Goal: Navigation & Orientation: Find specific page/section

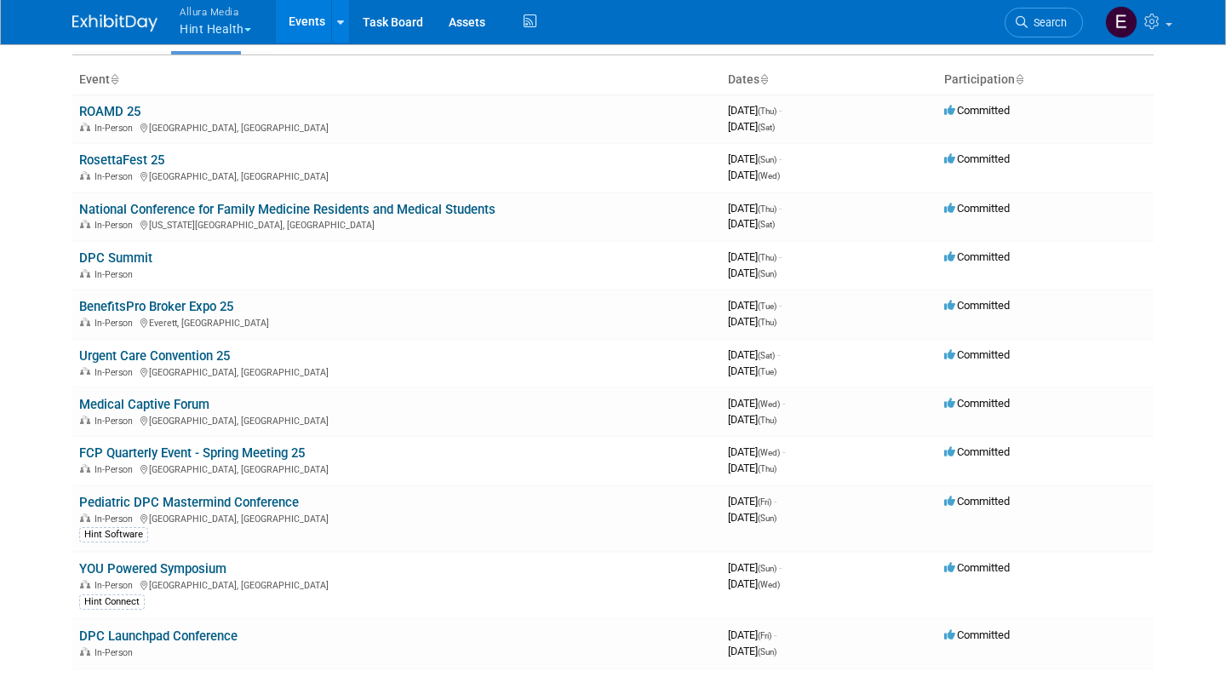
scroll to position [89, 0]
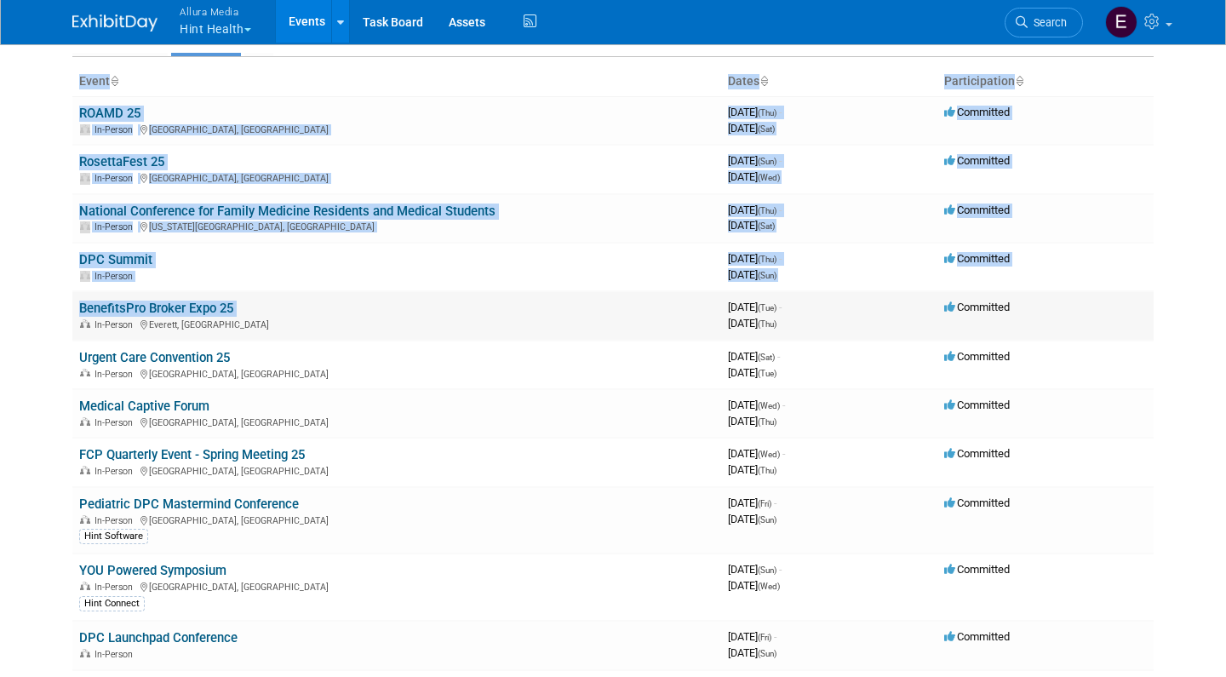
drag, startPoint x: 66, startPoint y: 305, endPoint x: 80, endPoint y: 319, distance: 20.5
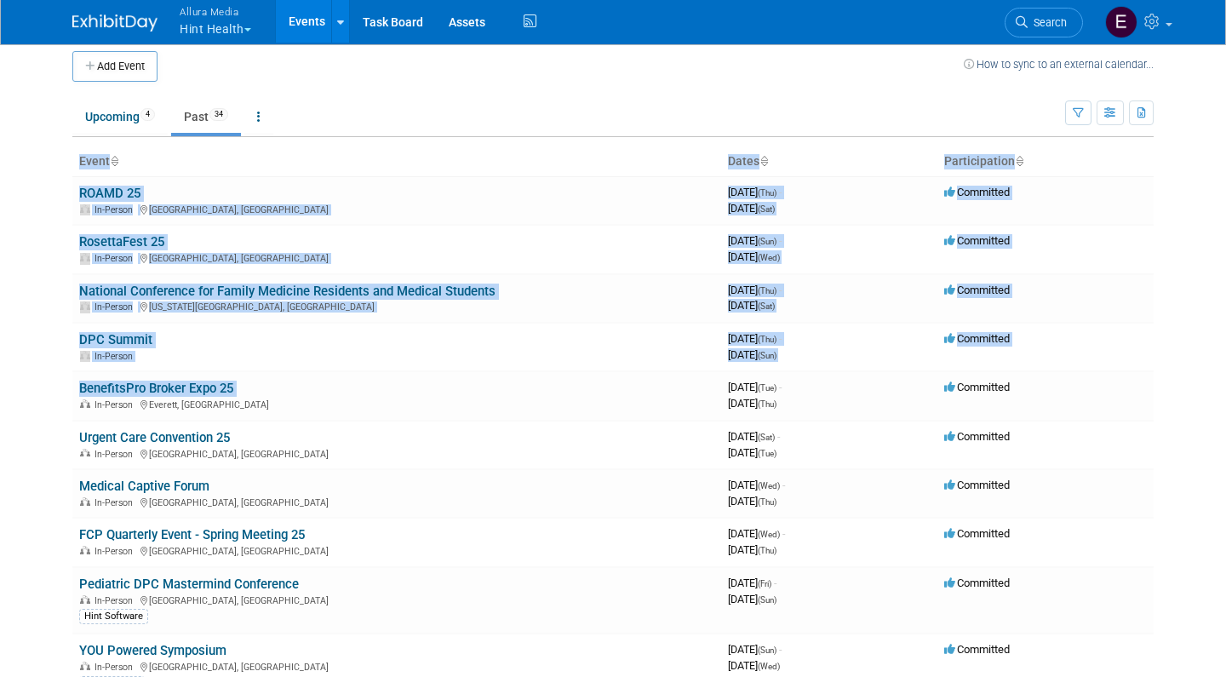
scroll to position [8, 0]
click at [59, 304] on body "Allura Media Hint Health Explore: My Workspaces 4 Go to Workspace: Allura Media…" at bounding box center [613, 330] width 1226 height 677
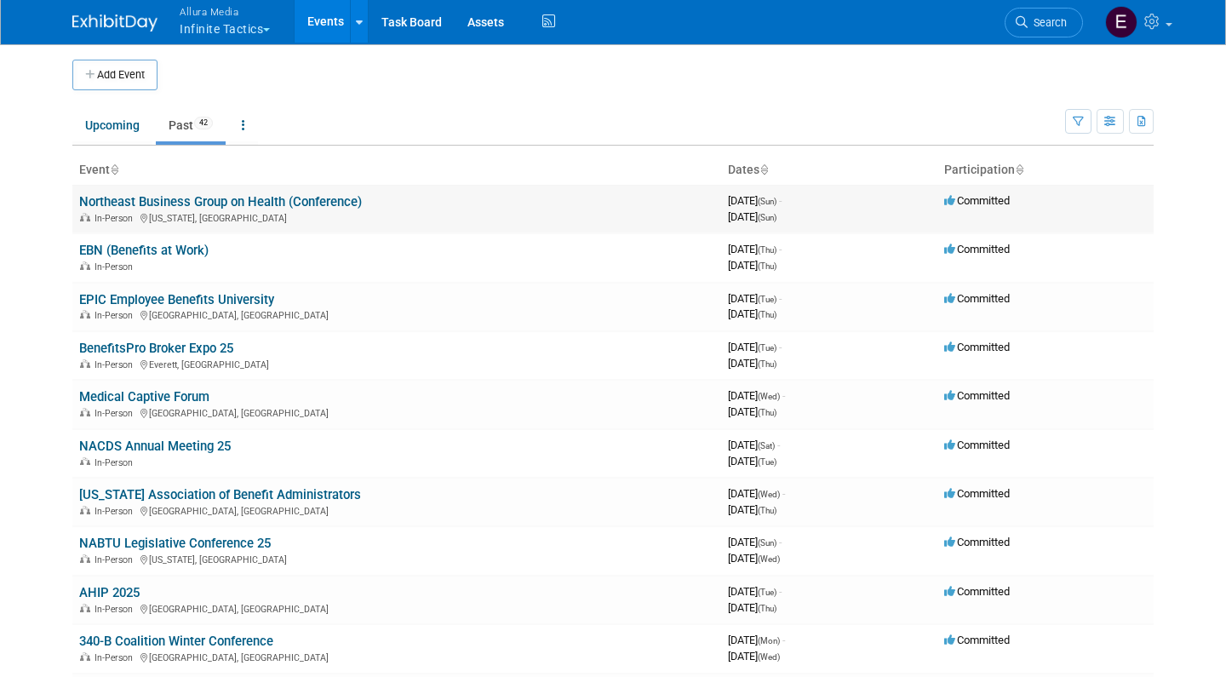
click at [193, 199] on link "Northeast Business Group on Health (Conference)" at bounding box center [220, 201] width 283 height 15
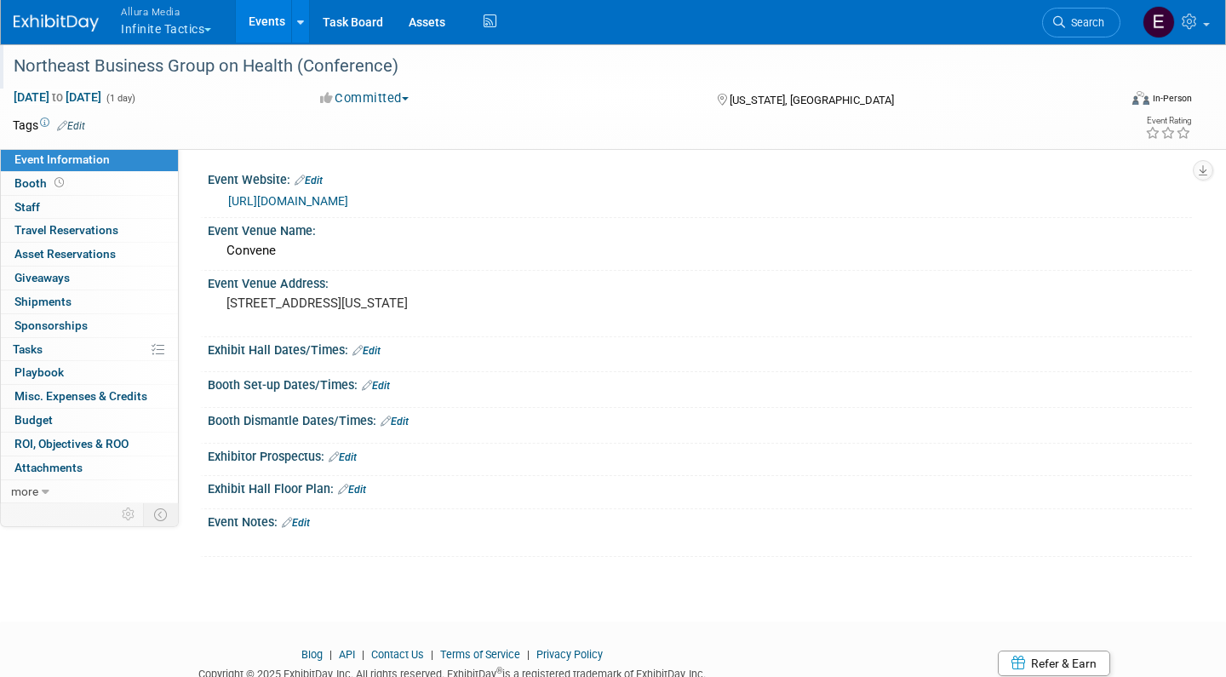
click at [95, 59] on div "Northeast Business Group on Health (Conference)" at bounding box center [550, 66] width 1084 height 31
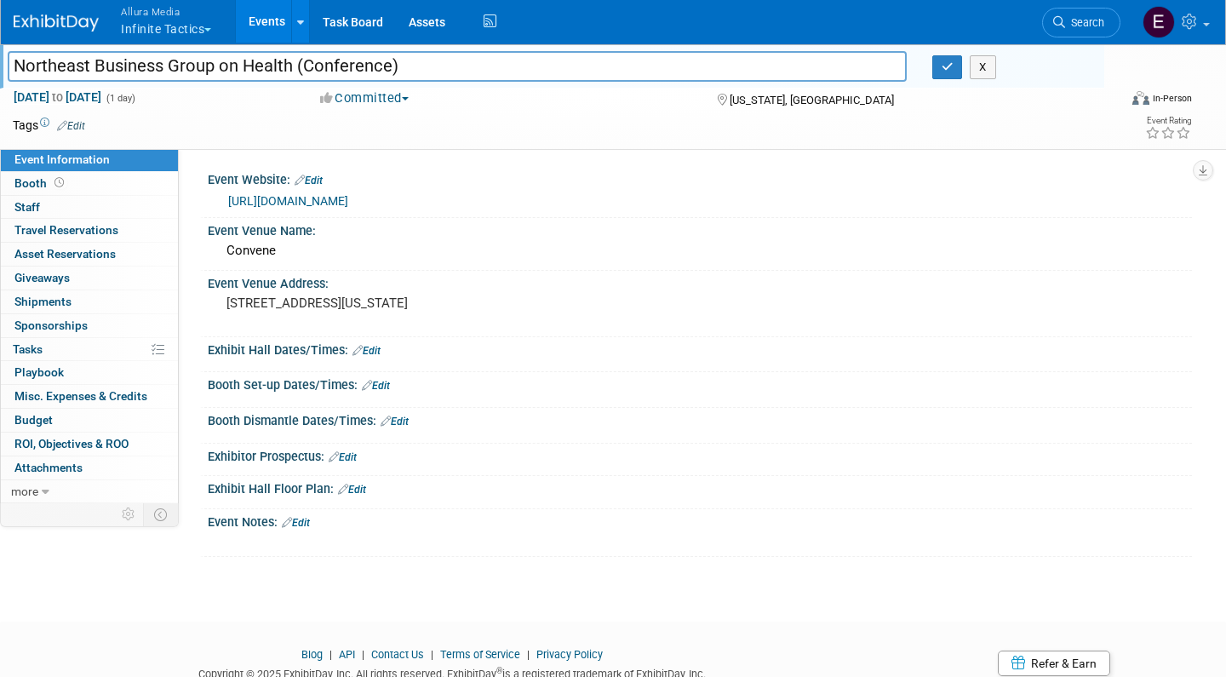
drag, startPoint x: 14, startPoint y: 66, endPoint x: 210, endPoint y: 72, distance: 196.7
click at [210, 72] on input "Northeast Business Group on Health (Conference)" at bounding box center [457, 66] width 899 height 30
click at [196, 26] on button "Allura Media Infinite Tactics" at bounding box center [175, 22] width 113 height 44
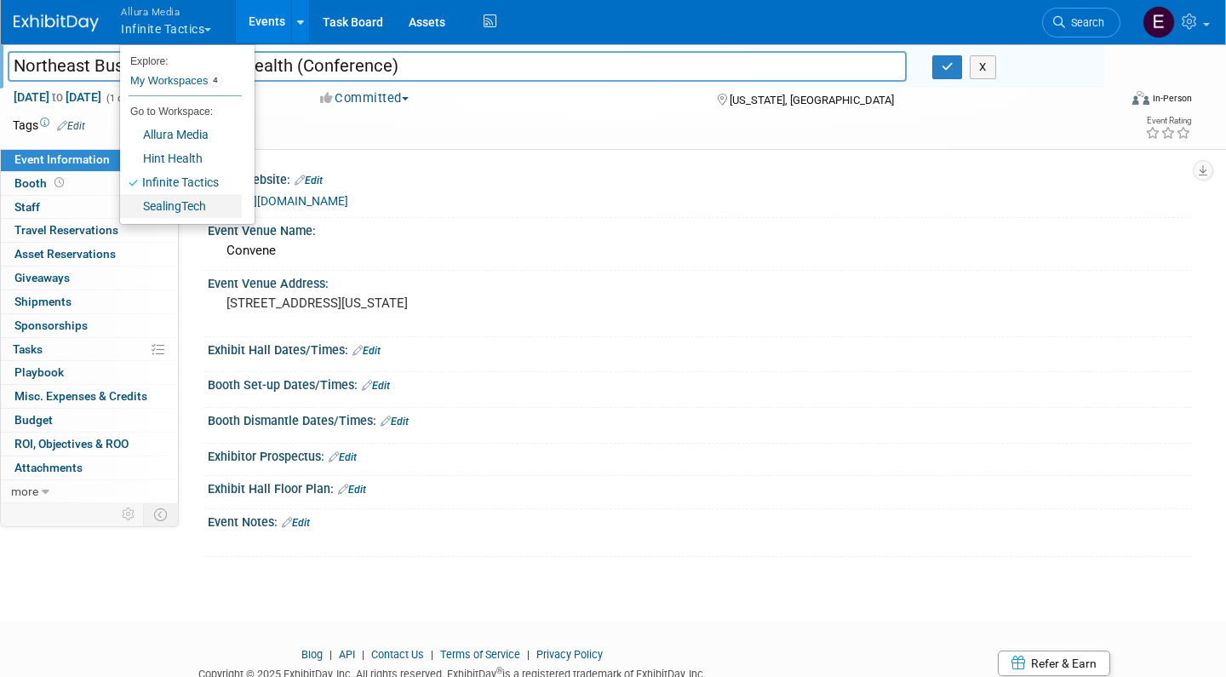
click at [186, 204] on link "SealingTech" at bounding box center [181, 206] width 122 height 24
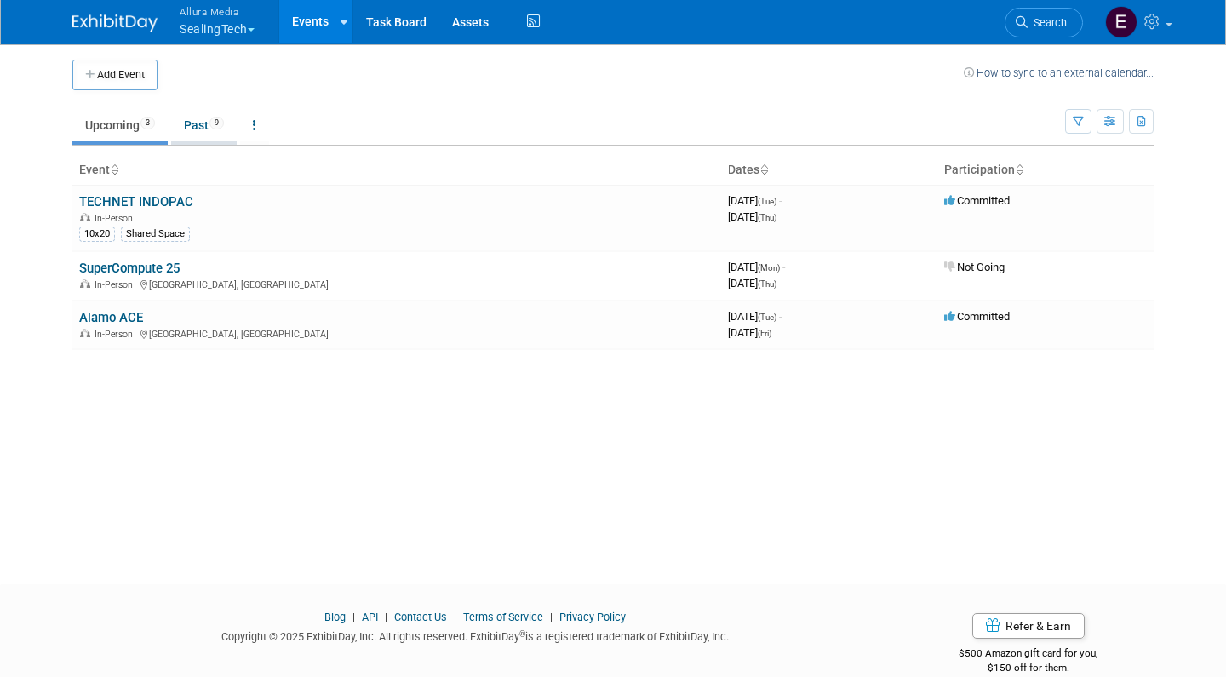
click at [203, 122] on link "Past 9" at bounding box center [204, 125] width 66 height 32
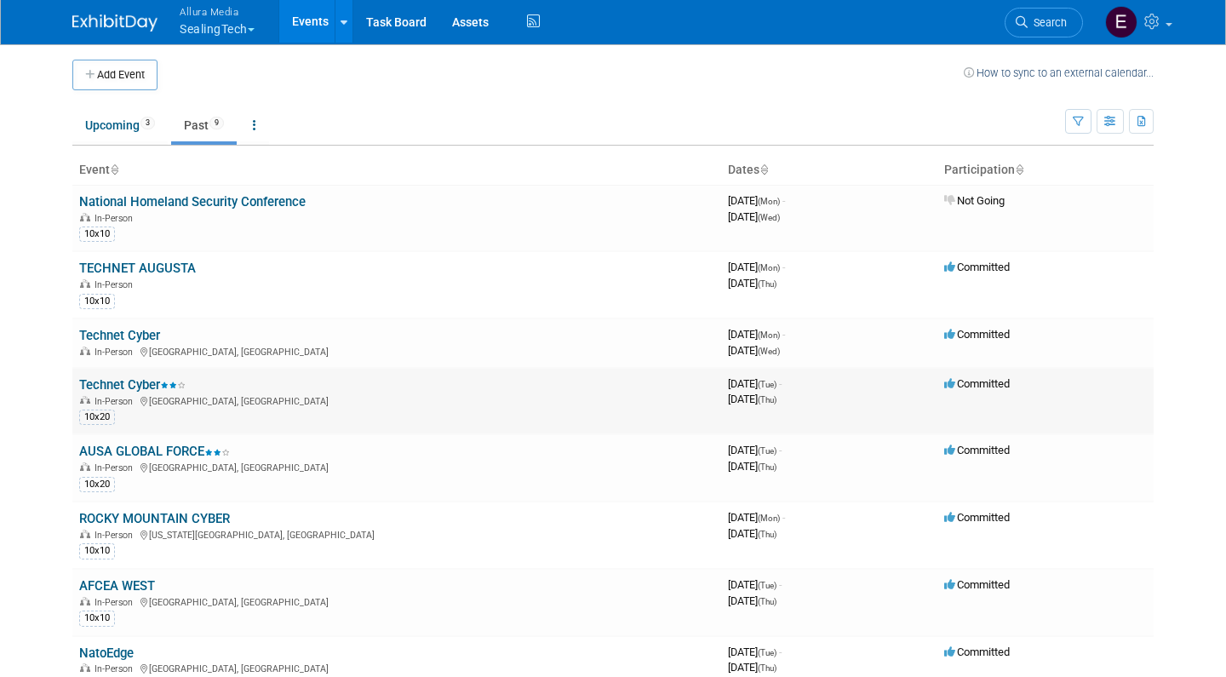
click at [141, 383] on link "Technet Cyber" at bounding box center [132, 384] width 106 height 15
click at [261, 23] on button "Allura Media SealingTech" at bounding box center [227, 22] width 98 height 44
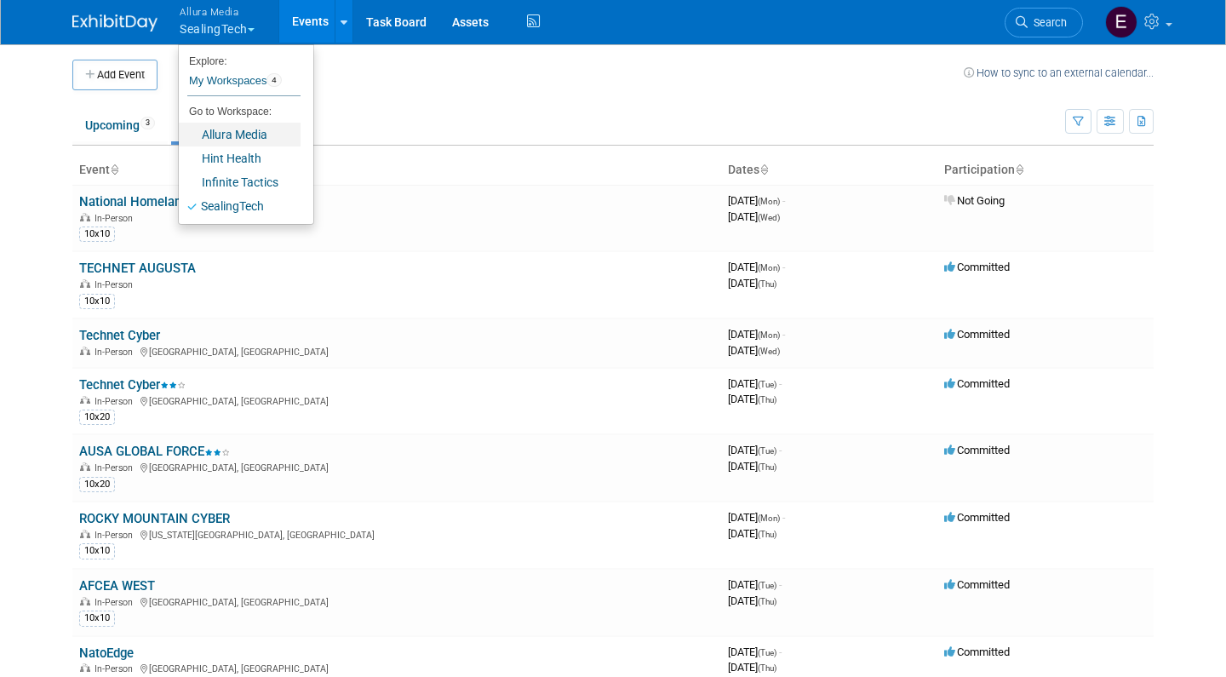
click at [242, 136] on link "Allura Media" at bounding box center [240, 135] width 122 height 24
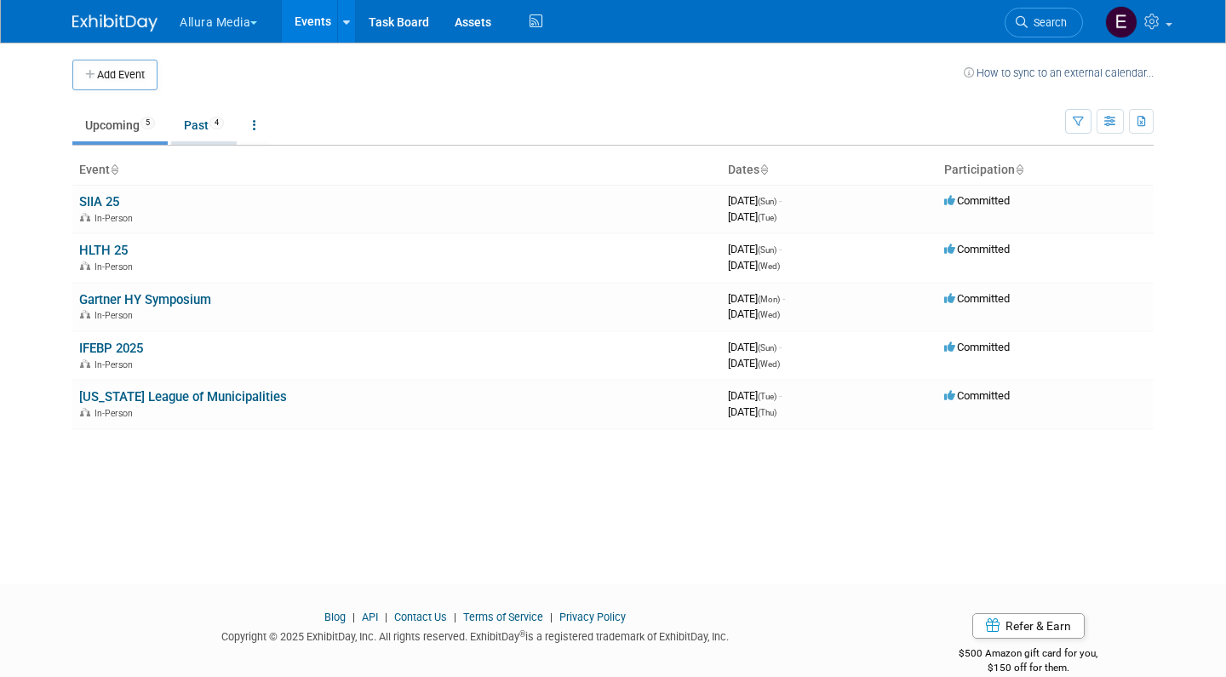
click at [197, 128] on link "Past 4" at bounding box center [204, 125] width 66 height 32
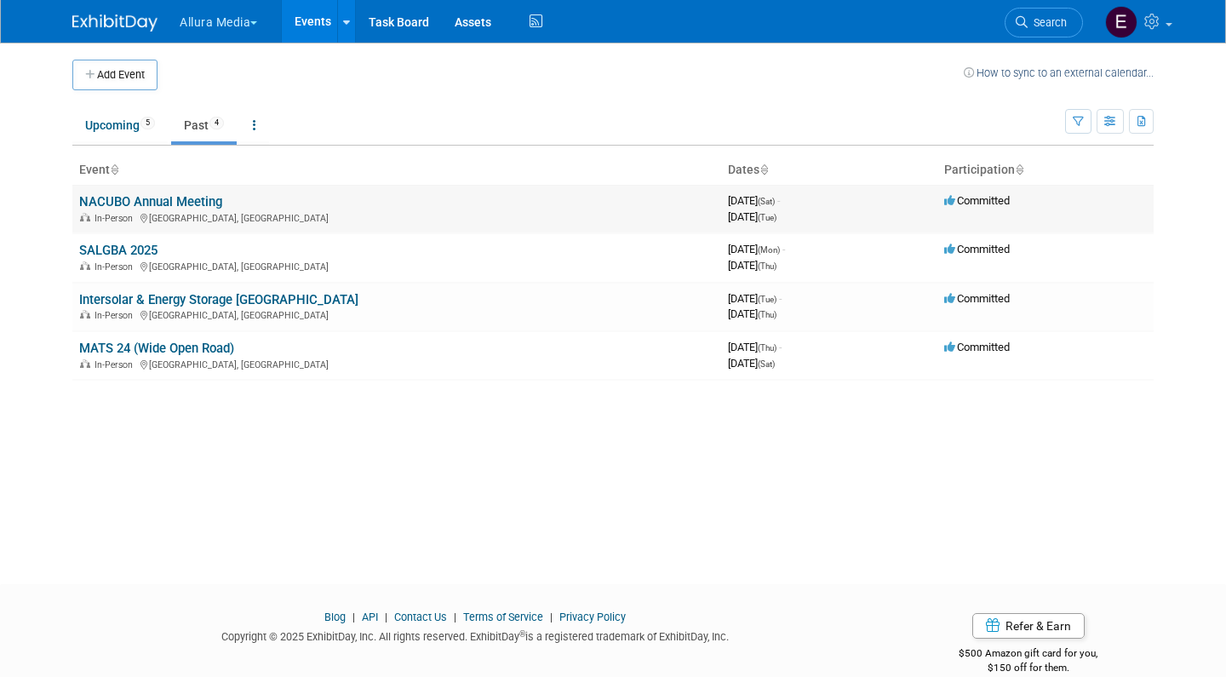
click at [174, 197] on link "NACUBO Annual Meeting" at bounding box center [150, 201] width 143 height 15
click at [106, 120] on link "Upcoming 5" at bounding box center [119, 125] width 95 height 32
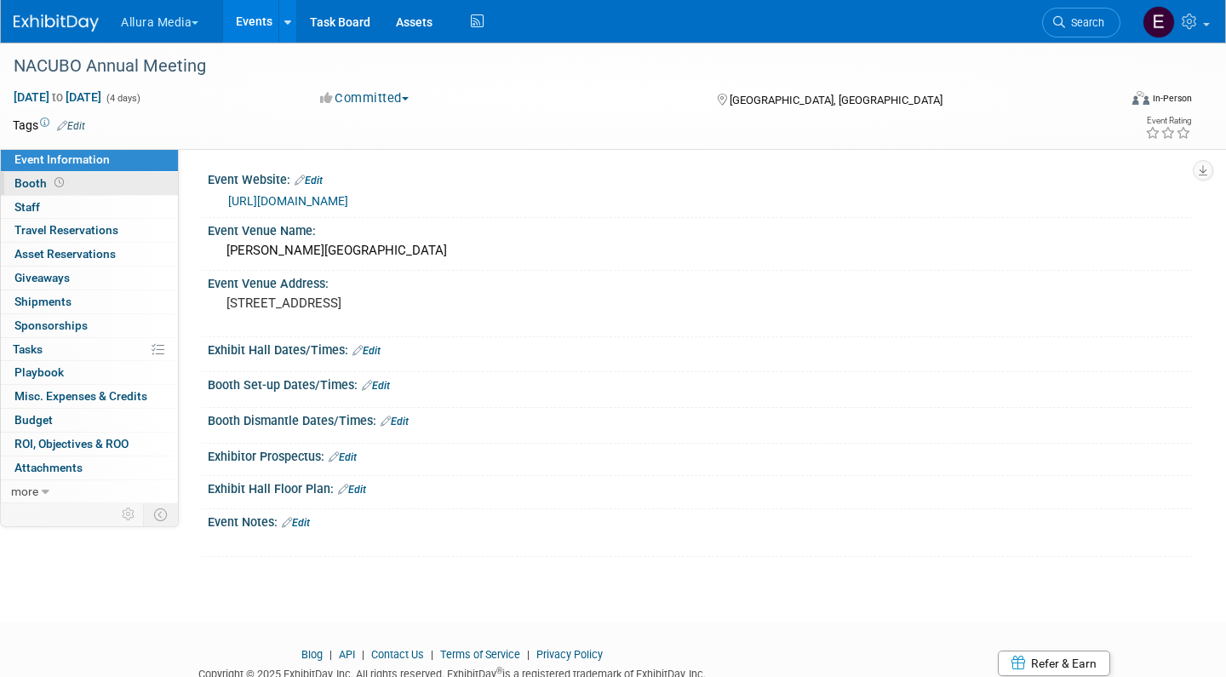
click at [90, 180] on link "Booth" at bounding box center [89, 183] width 177 height 23
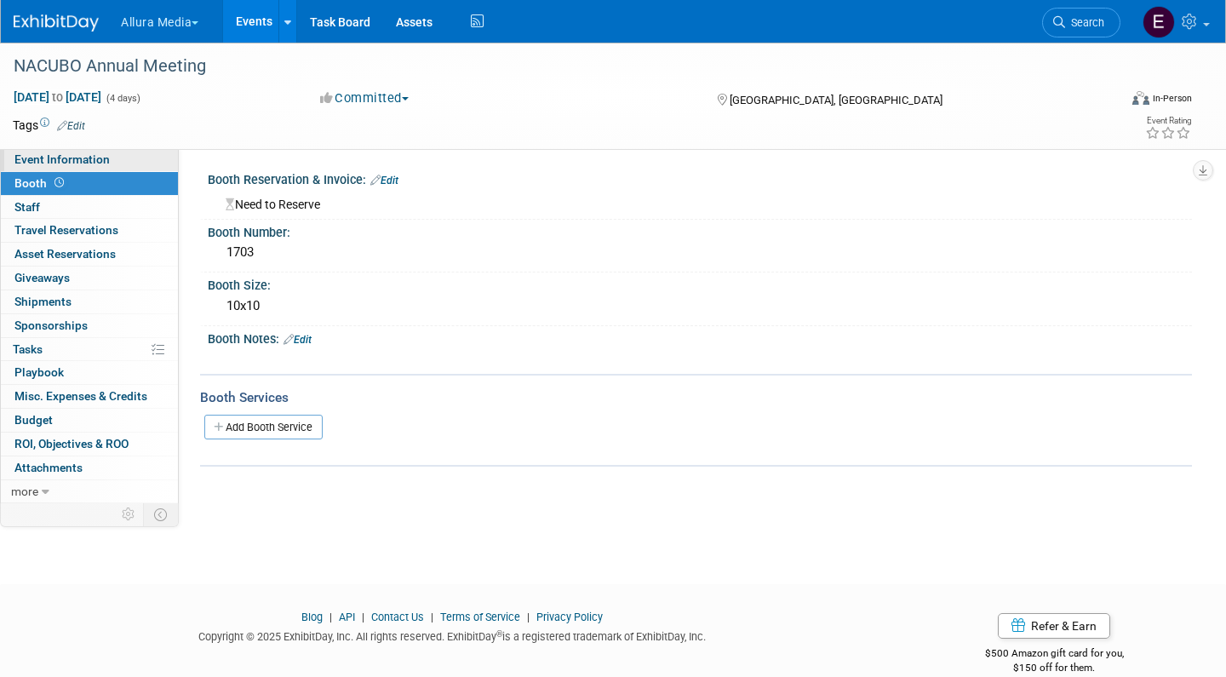
click at [93, 164] on span "Event Information" at bounding box center [61, 159] width 95 height 14
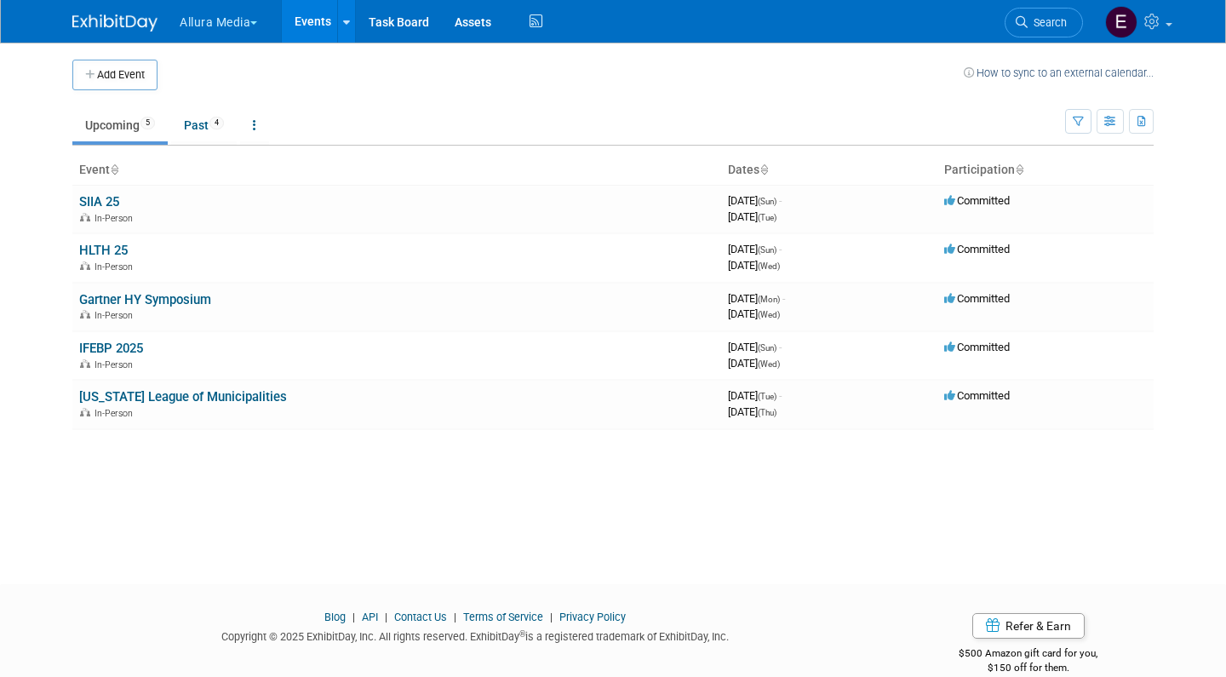
click at [257, 24] on span "button" at bounding box center [253, 22] width 7 height 3
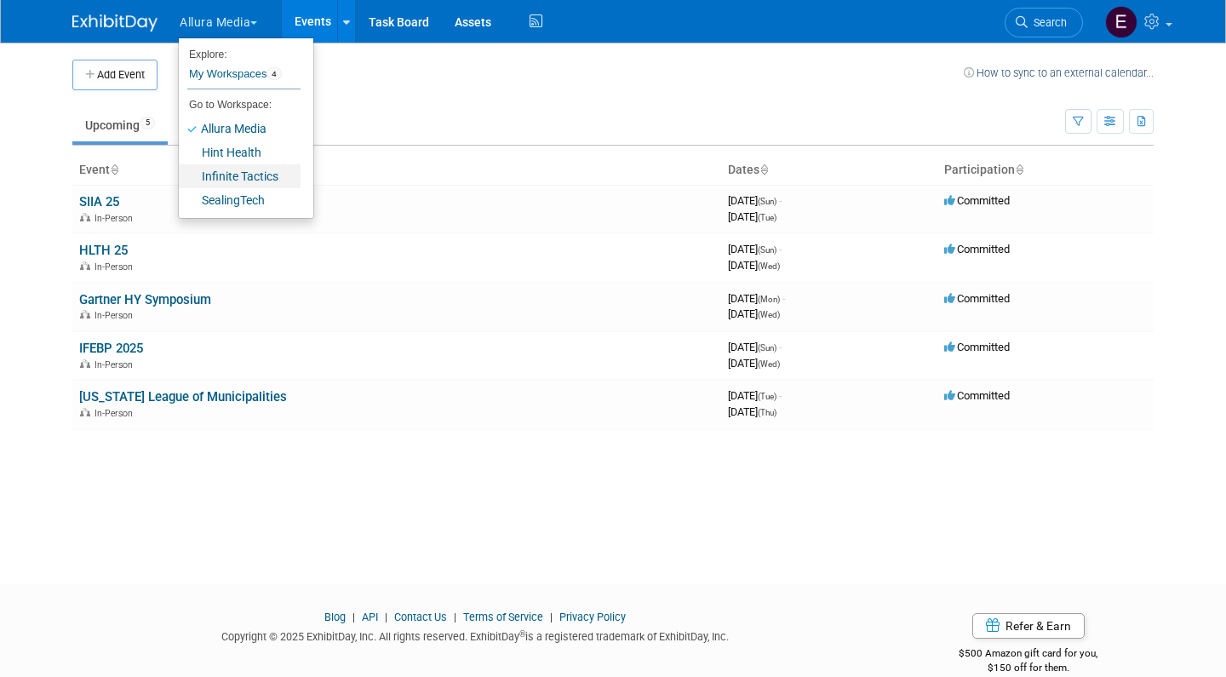
click at [249, 173] on link "Infinite Tactics" at bounding box center [240, 176] width 122 height 24
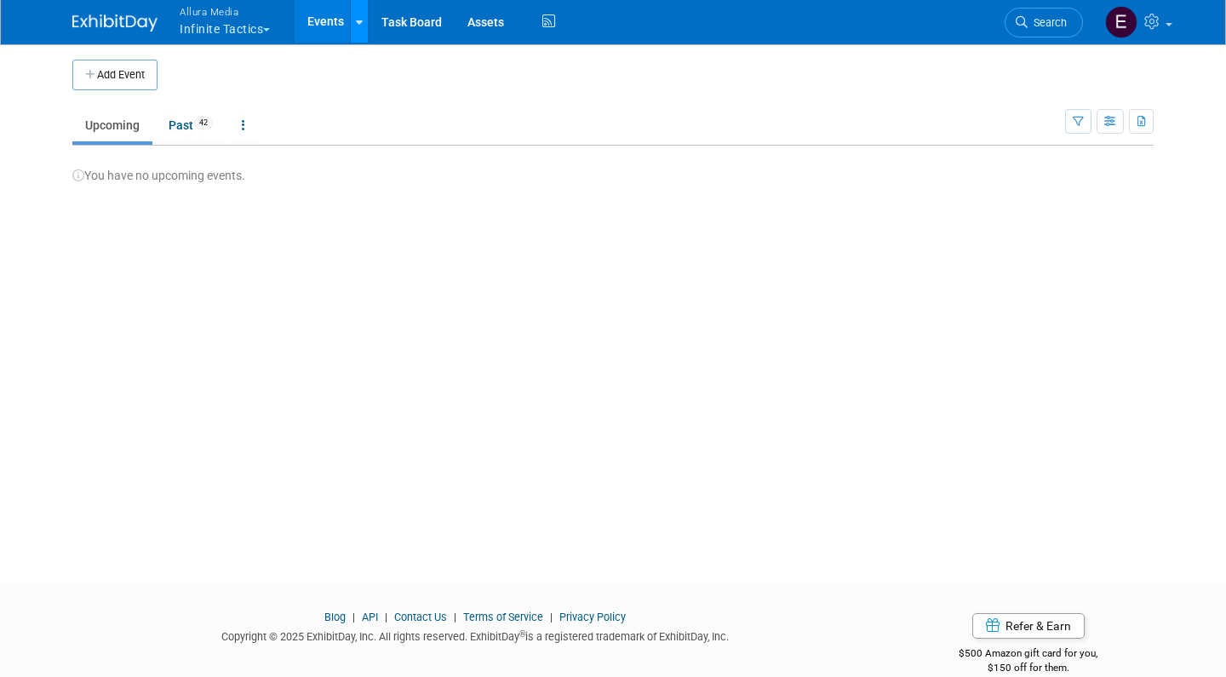
click at [363, 27] on div at bounding box center [359, 21] width 7 height 17
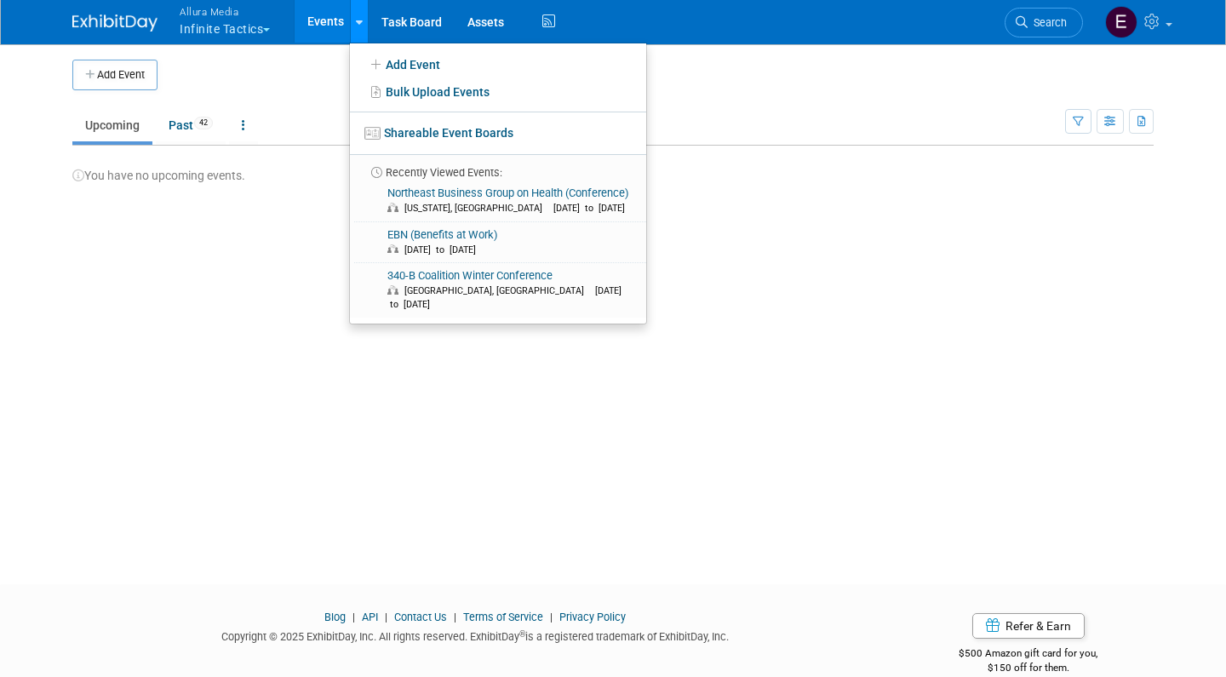
click at [363, 27] on div at bounding box center [359, 21] width 7 height 17
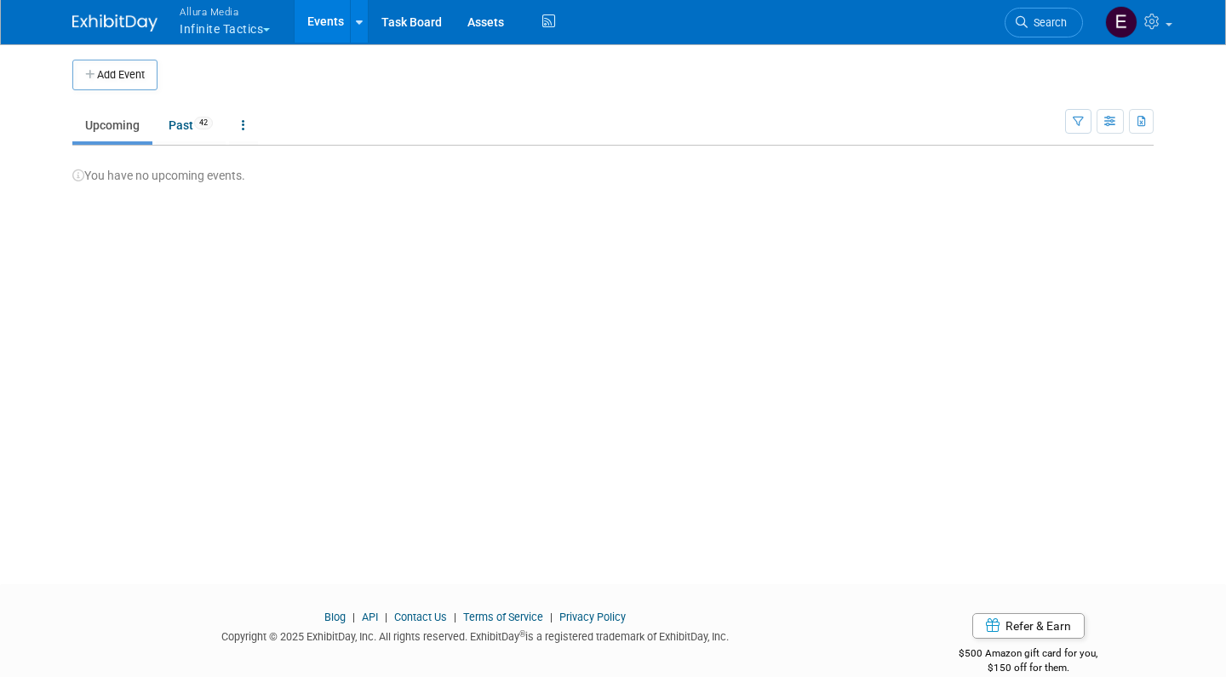
click at [255, 27] on button "Allura Media Infinite Tactics" at bounding box center [234, 22] width 113 height 44
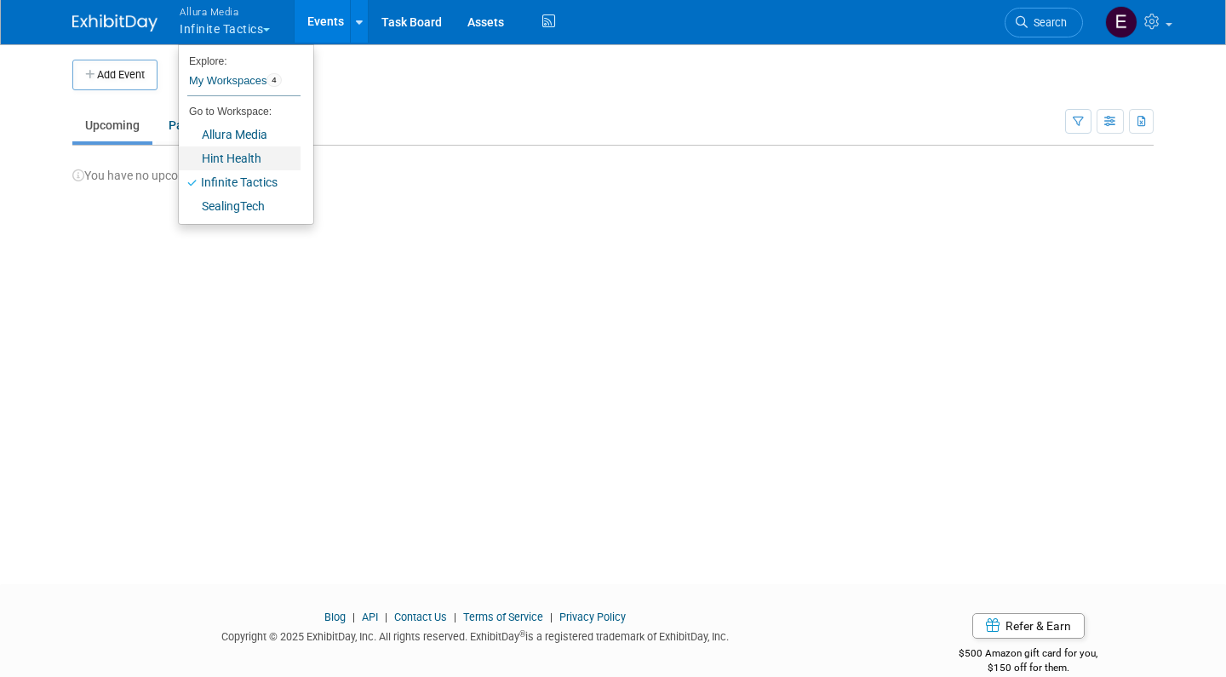
click at [244, 167] on link "Hint Health" at bounding box center [240, 158] width 122 height 24
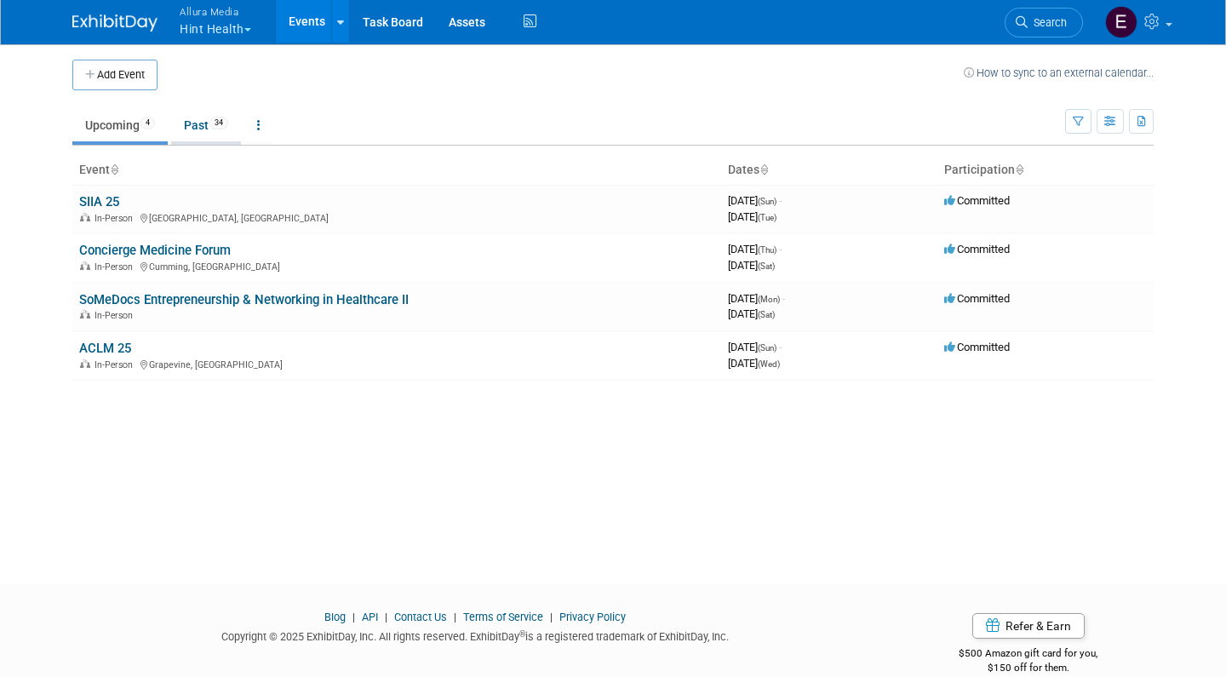
click at [206, 128] on link "Past 34" at bounding box center [206, 125] width 70 height 32
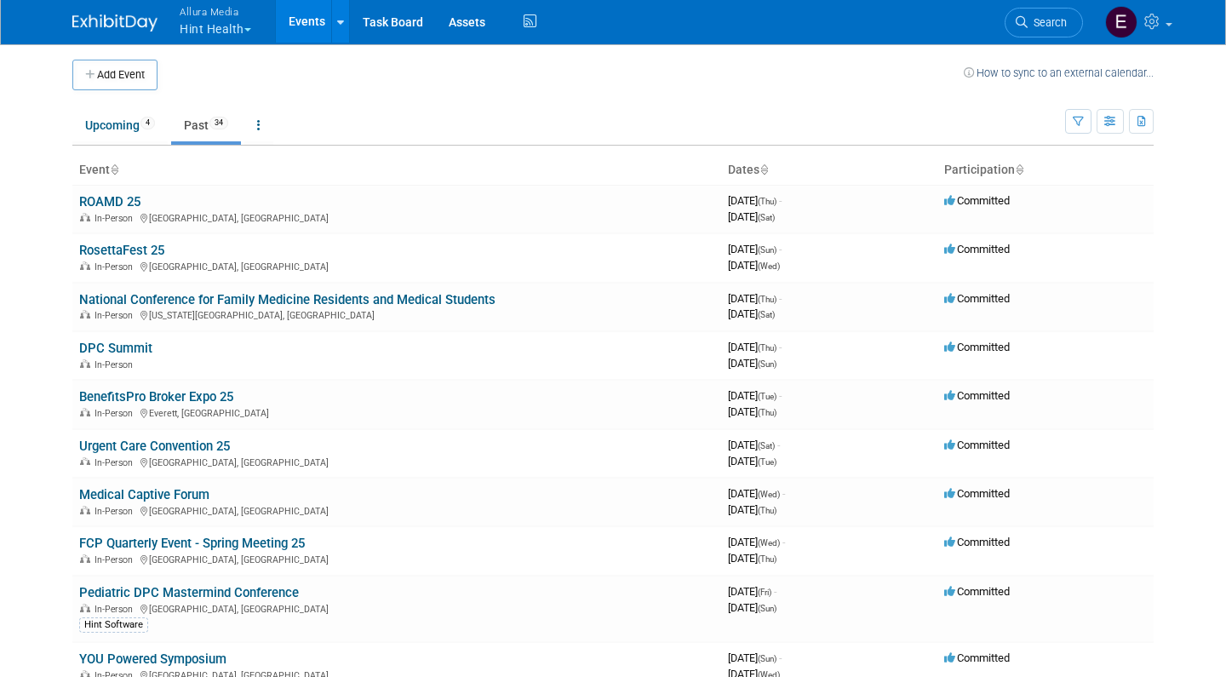
click at [247, 36] on button "Allura Media Hint Health" at bounding box center [225, 22] width 94 height 44
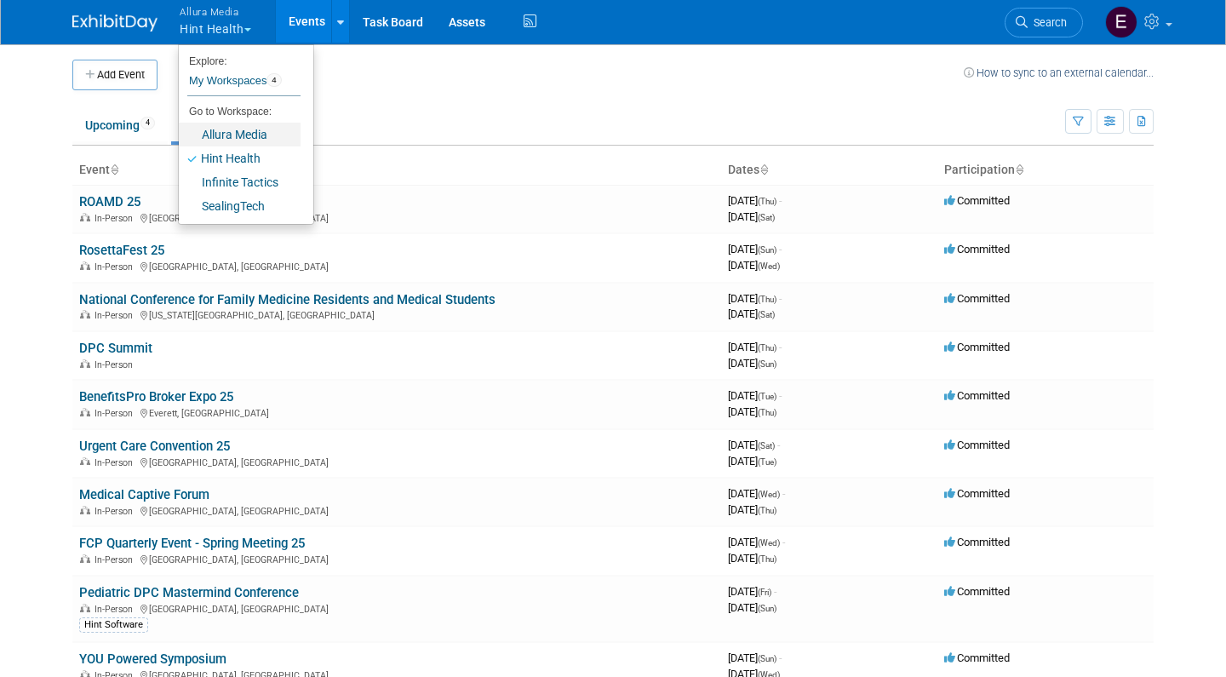
click at [228, 134] on link "Allura Media" at bounding box center [240, 135] width 122 height 24
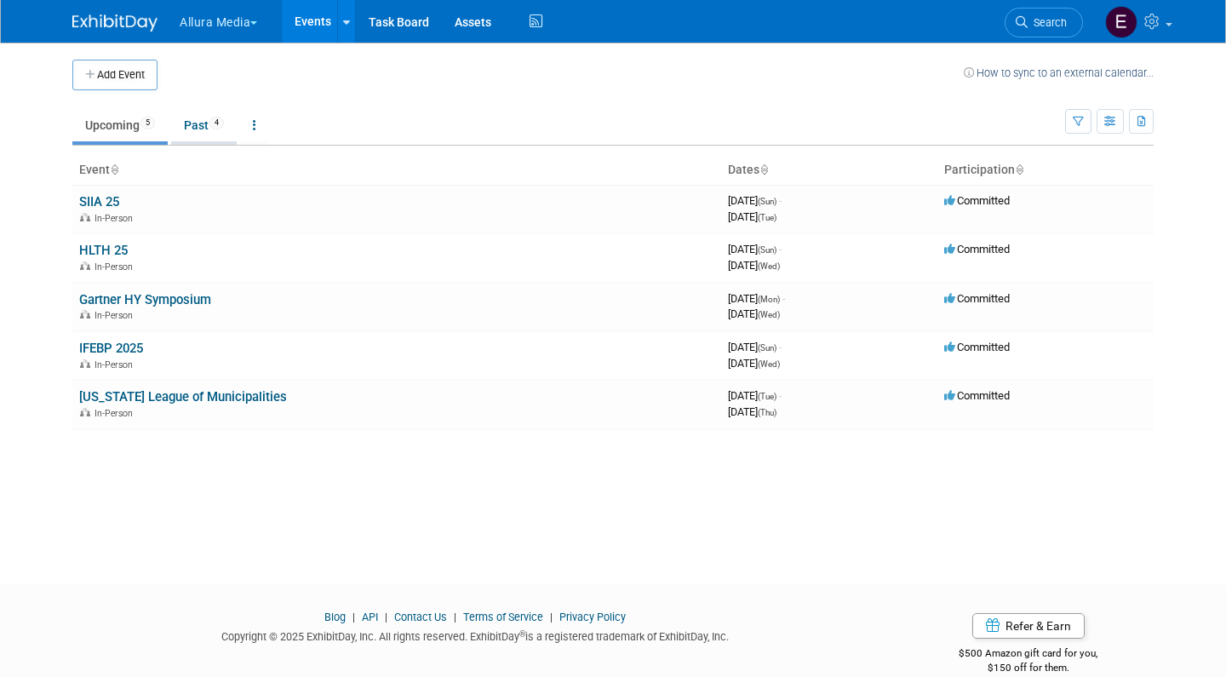
click at [195, 127] on link "Past 4" at bounding box center [204, 125] width 66 height 32
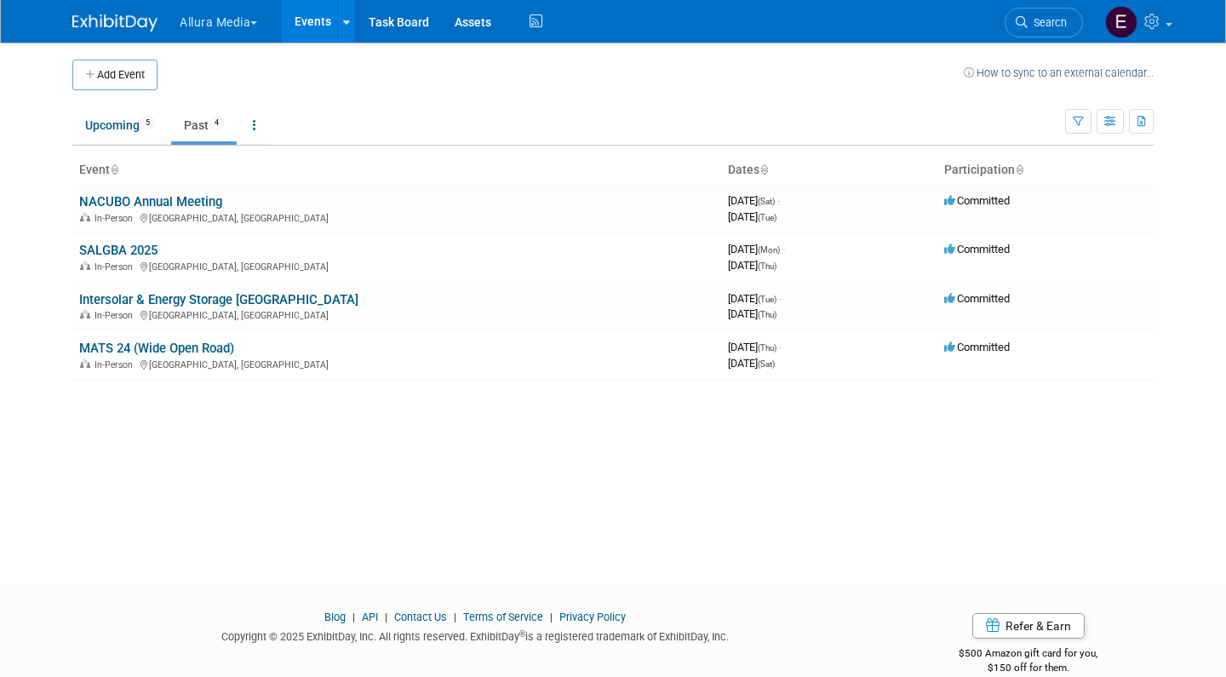
click at [257, 27] on button "Allura Media" at bounding box center [228, 18] width 100 height 37
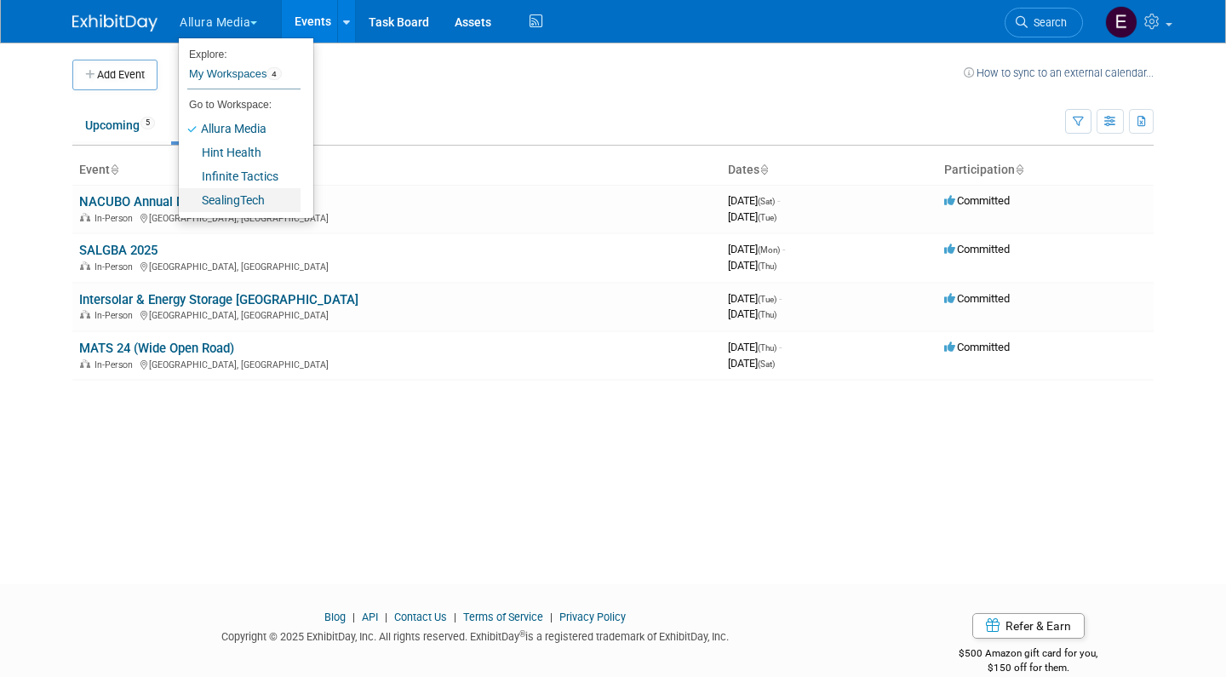
click at [247, 198] on link "SealingTech" at bounding box center [240, 200] width 122 height 24
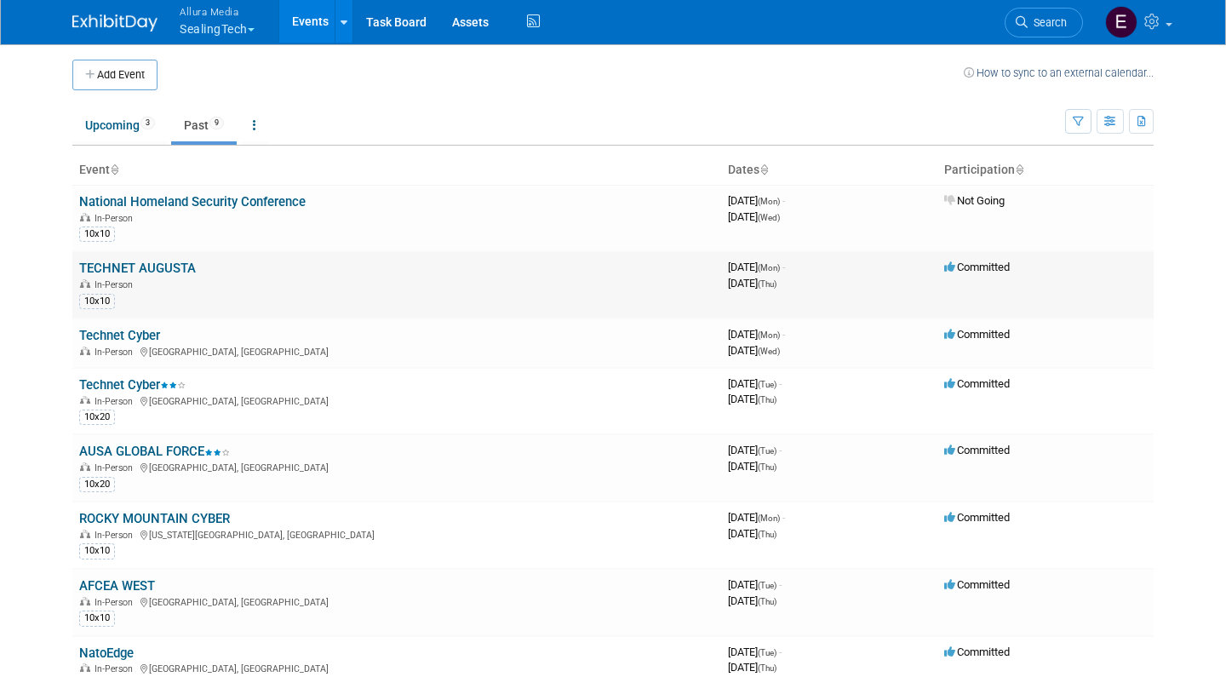
click at [144, 260] on link "TECHNET AUGUSTA" at bounding box center [137, 267] width 117 height 15
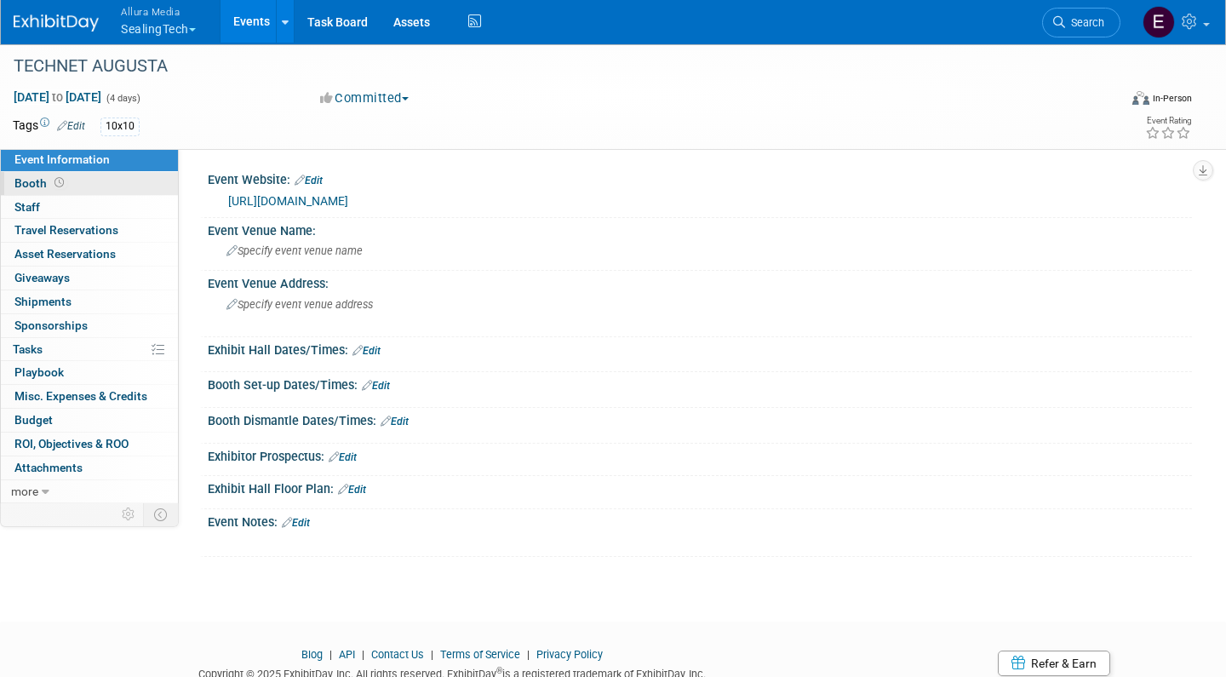
click at [75, 181] on link "Booth" at bounding box center [89, 183] width 177 height 23
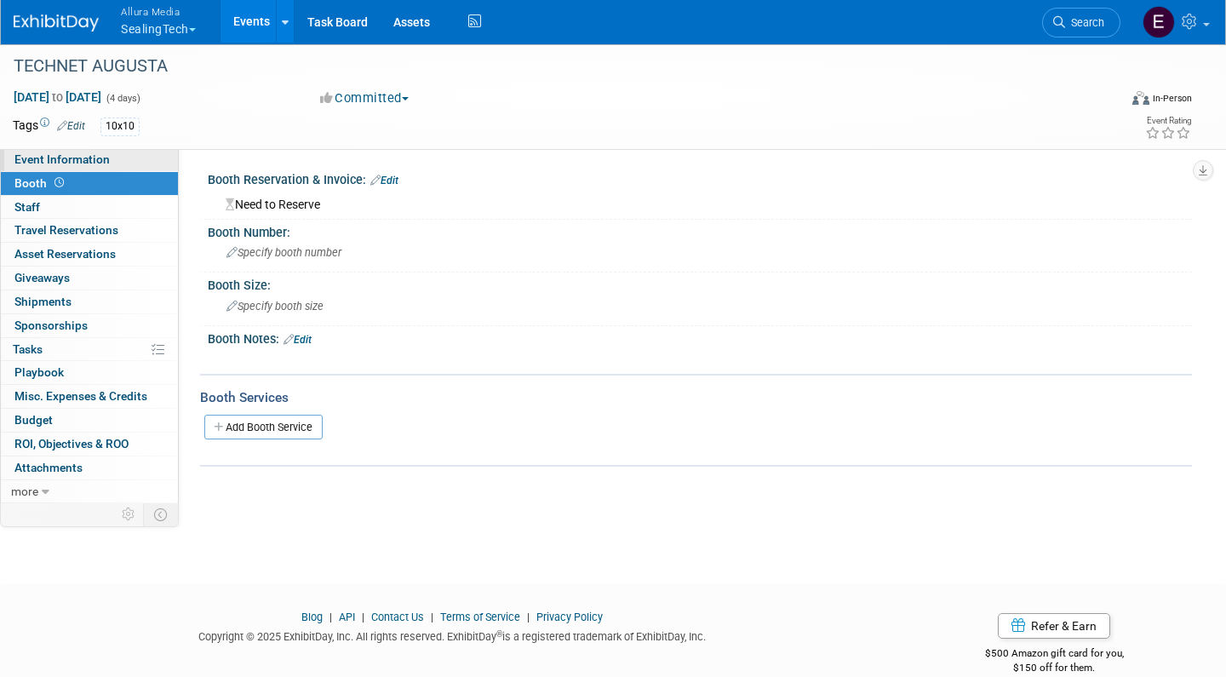
click at [104, 164] on span "Event Information" at bounding box center [61, 159] width 95 height 14
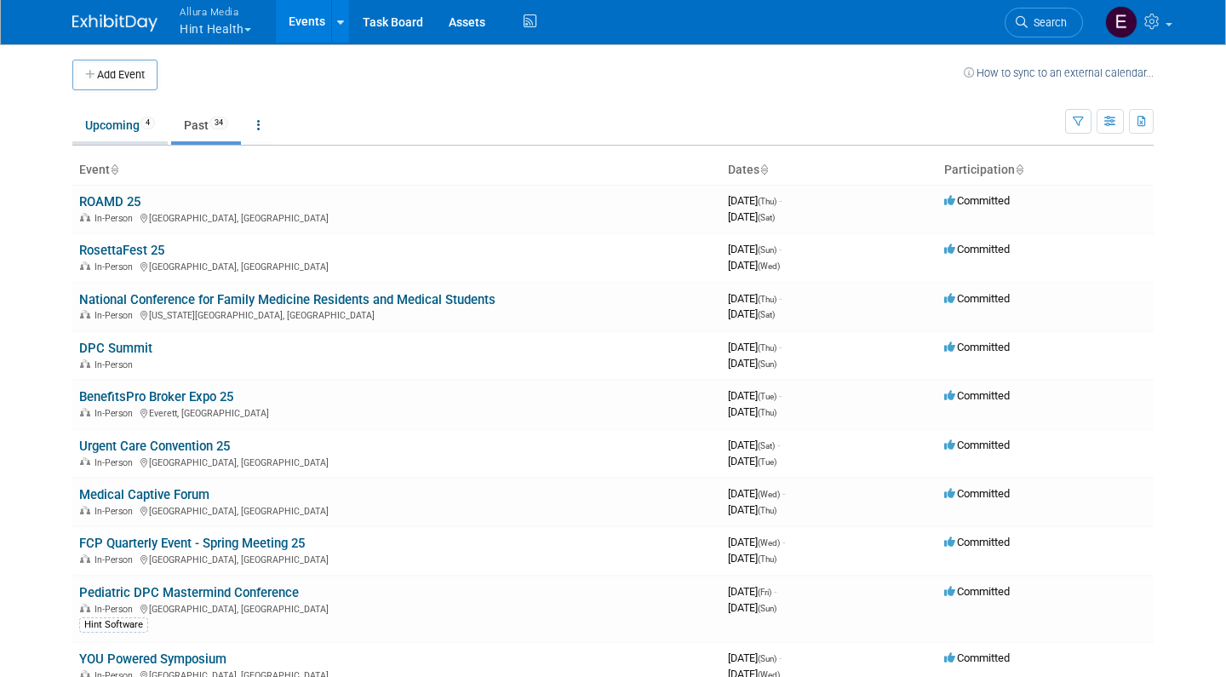
click at [122, 131] on link "Upcoming 4" at bounding box center [119, 125] width 95 height 32
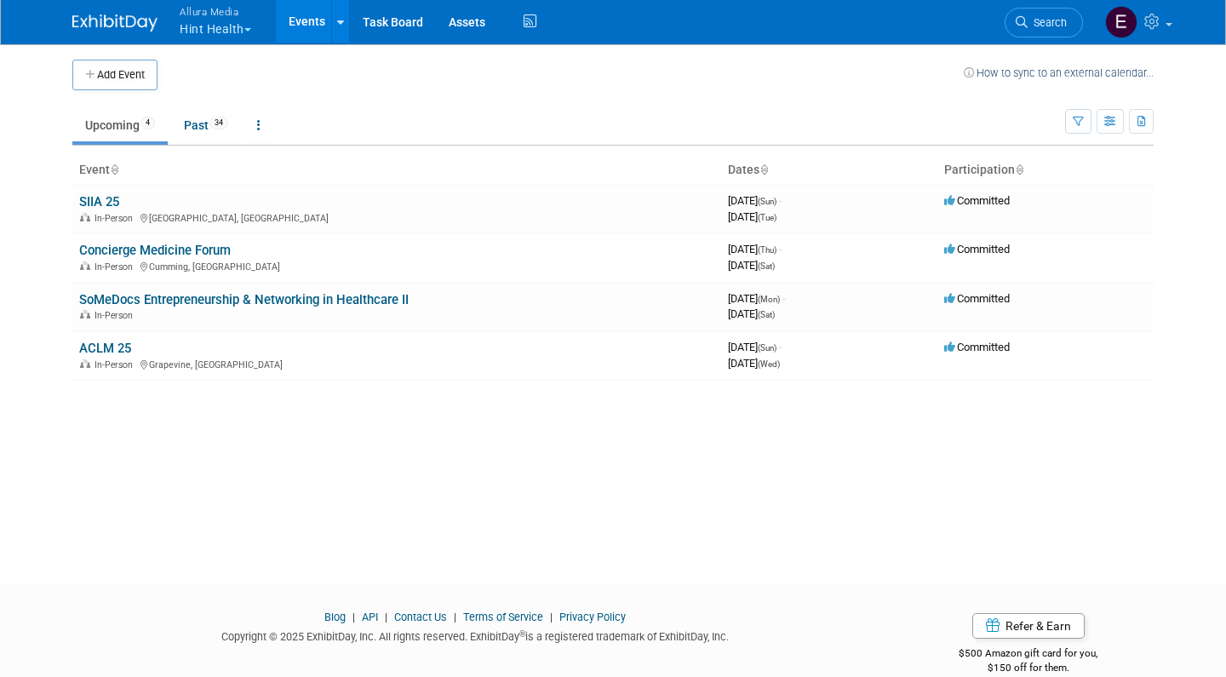
click at [236, 32] on button "Allura Media Hint Health" at bounding box center [225, 22] width 94 height 44
click at [35, 200] on body "Allura Media Hint Health Explore: My Workspaces 4 Go to Workspace: Allura Media…" at bounding box center [613, 338] width 1226 height 677
click at [228, 35] on button "Allura Media Hint Health" at bounding box center [225, 22] width 94 height 44
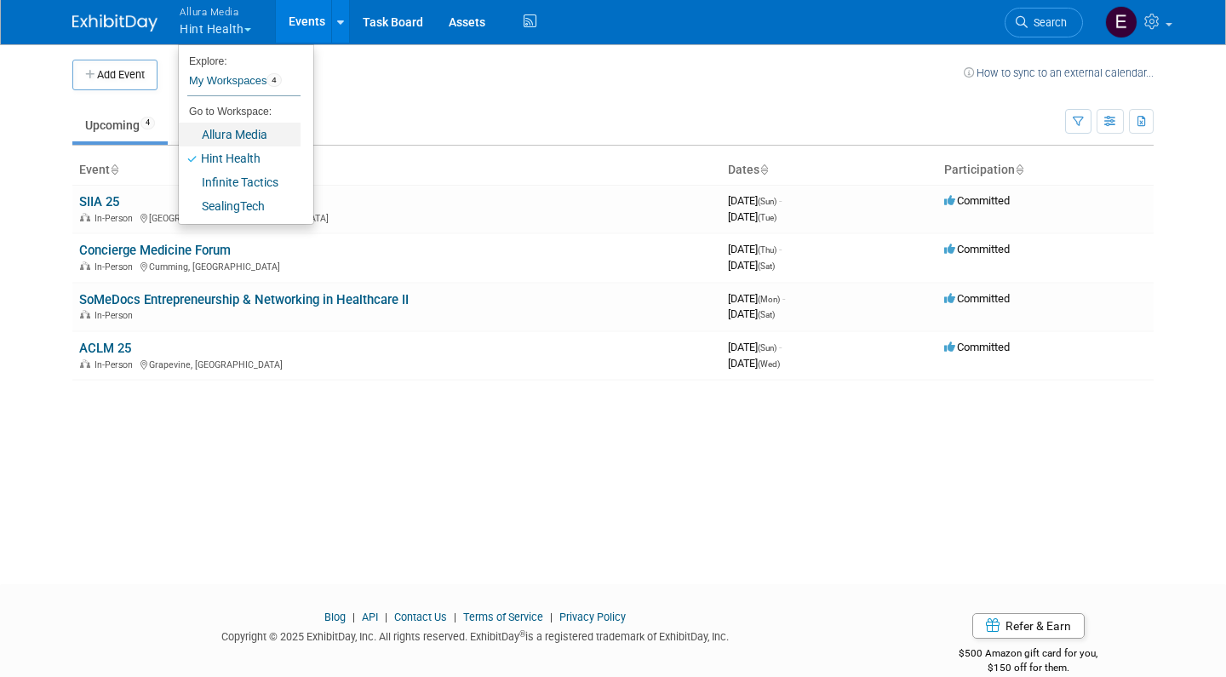
click at [234, 139] on link "Allura Media" at bounding box center [240, 135] width 122 height 24
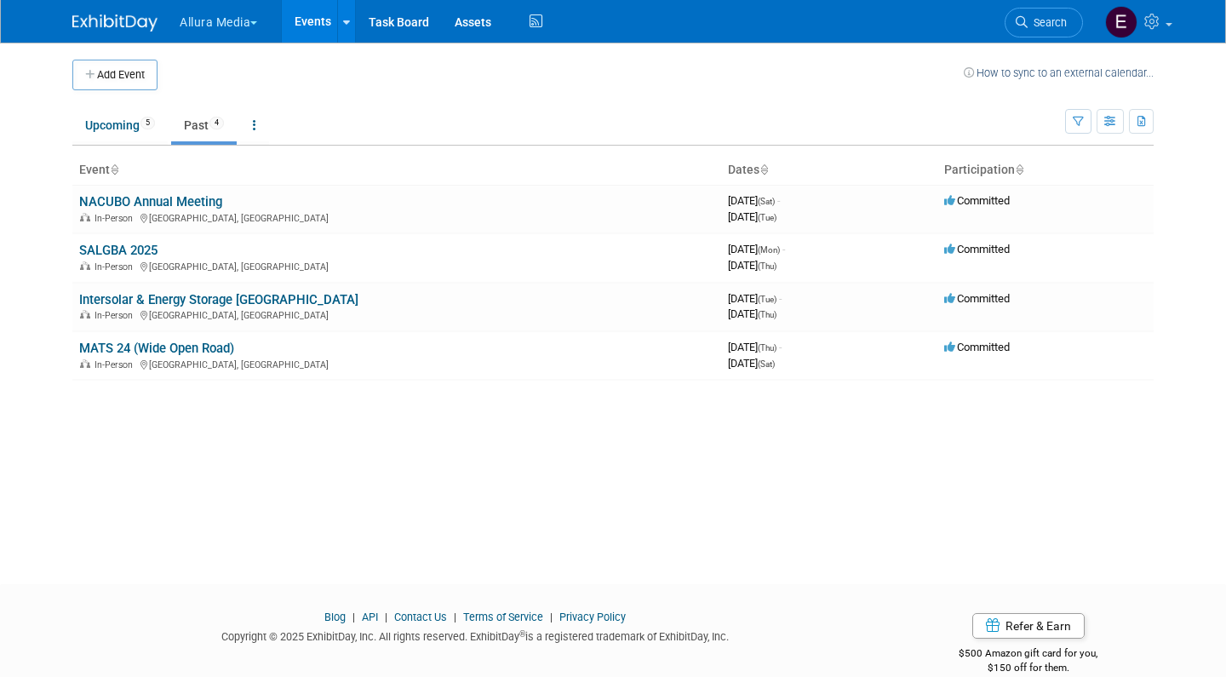
click at [254, 26] on button "Allura Media" at bounding box center [228, 18] width 100 height 37
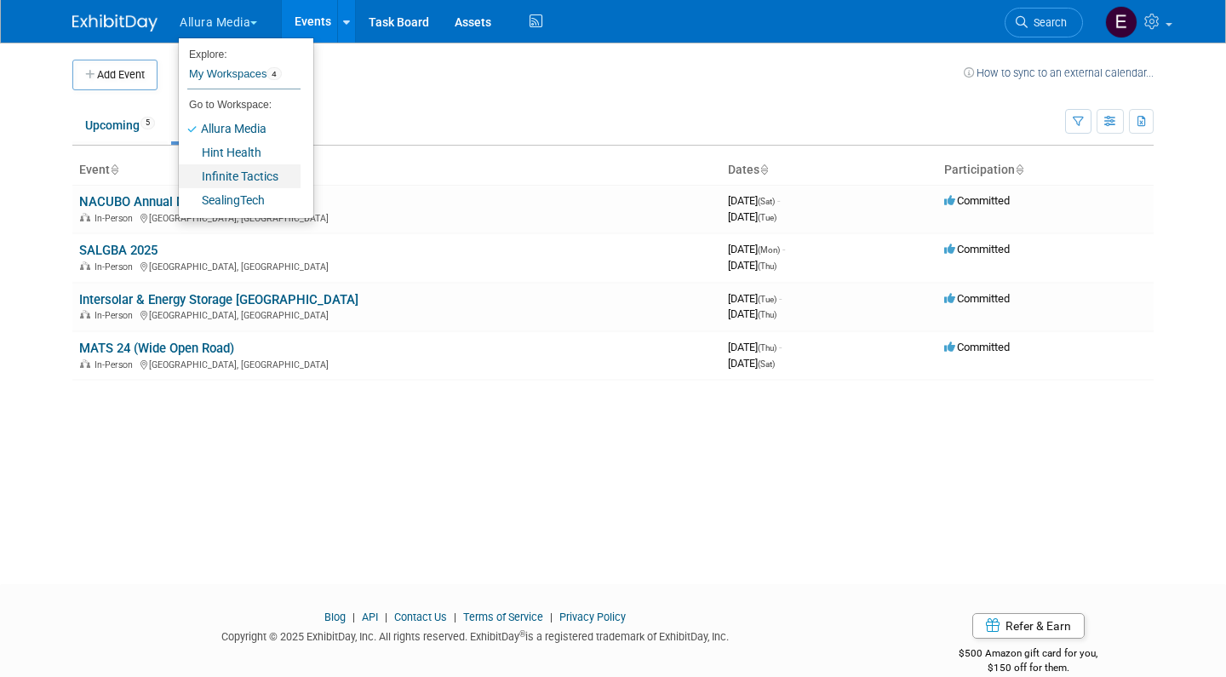
click at [252, 182] on link "Infinite Tactics" at bounding box center [240, 176] width 122 height 24
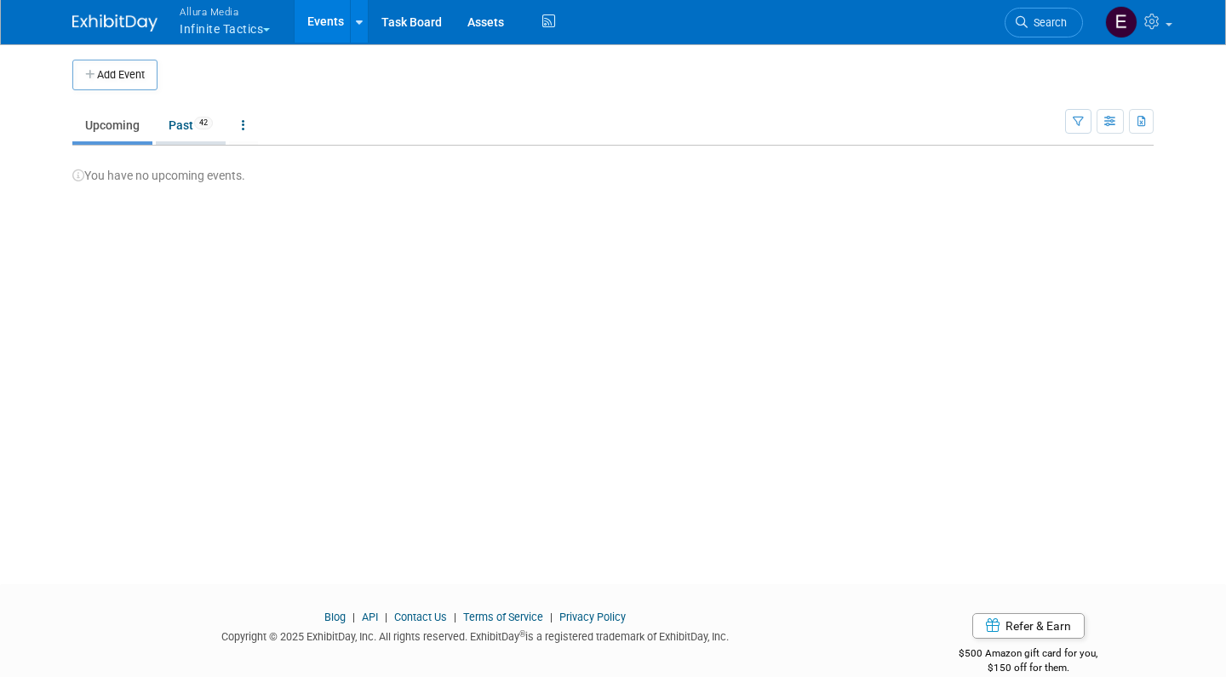
click at [188, 129] on link "Past 42" at bounding box center [191, 125] width 70 height 32
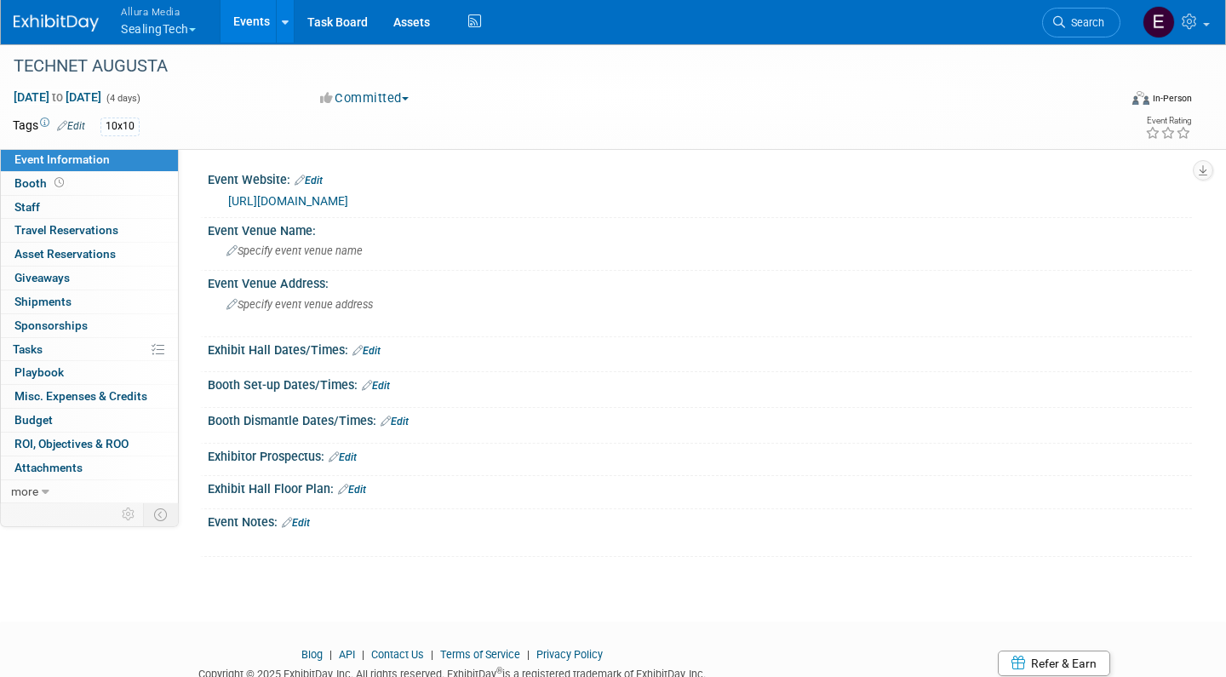
click at [194, 30] on span "button" at bounding box center [192, 29] width 7 height 3
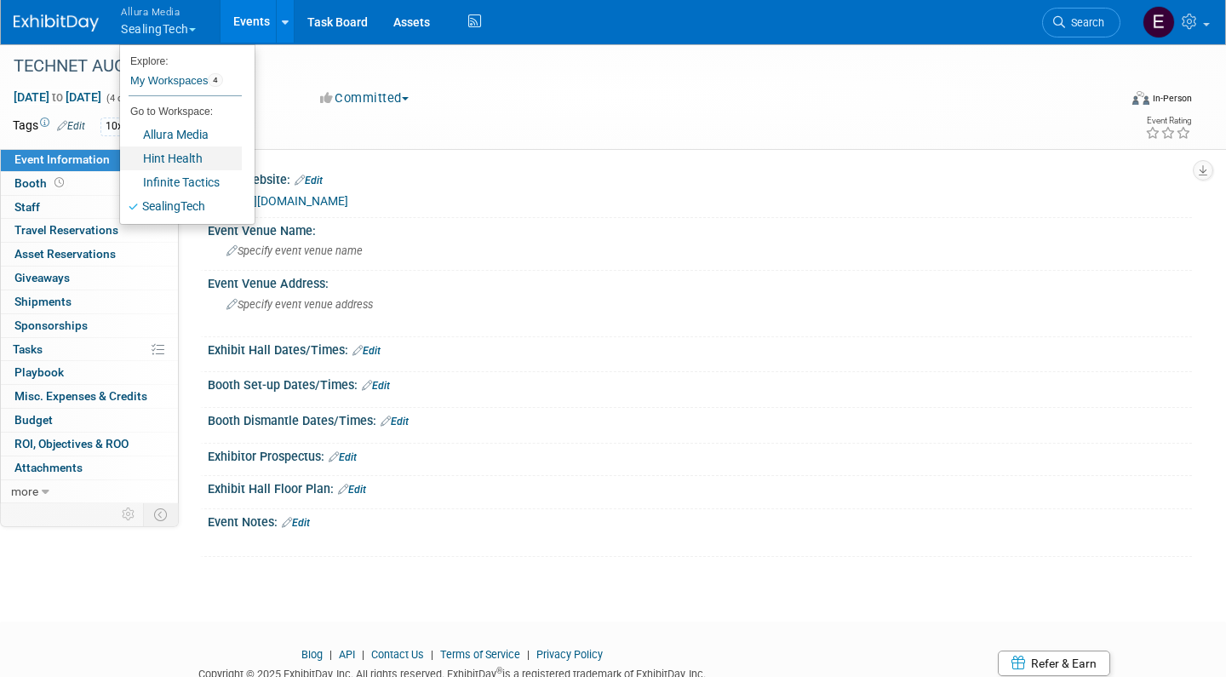
click at [186, 153] on link "Hint Health" at bounding box center [181, 158] width 122 height 24
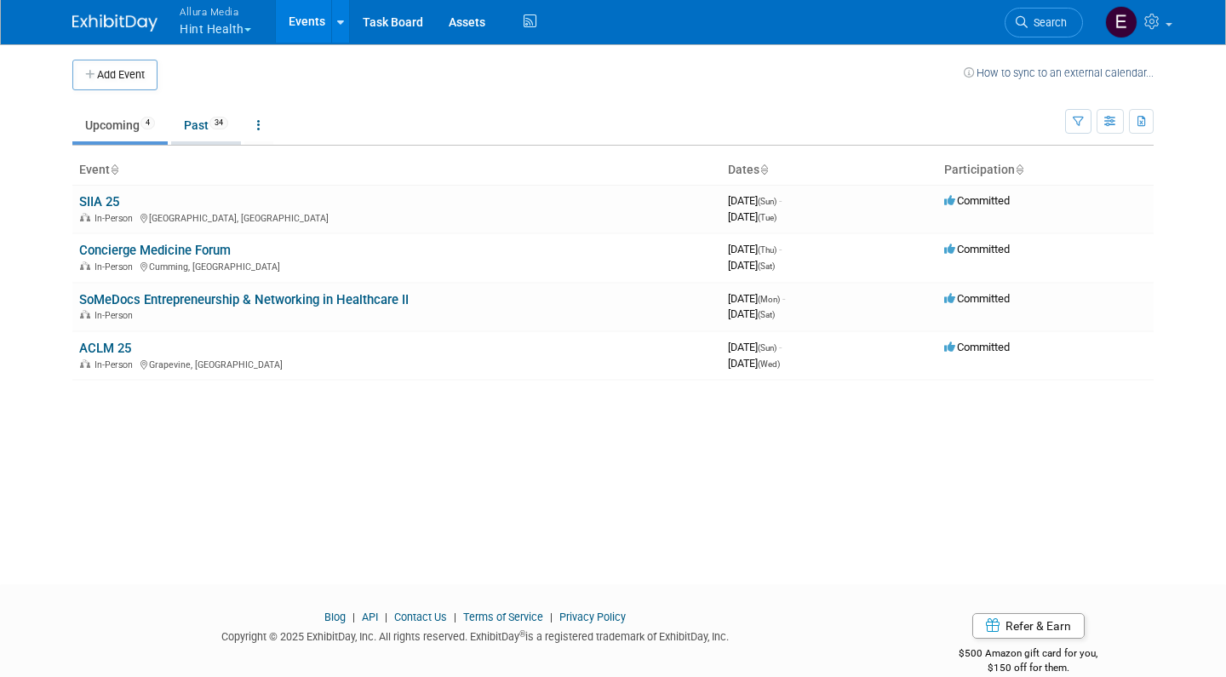
click at [201, 120] on link "Past 34" at bounding box center [206, 125] width 70 height 32
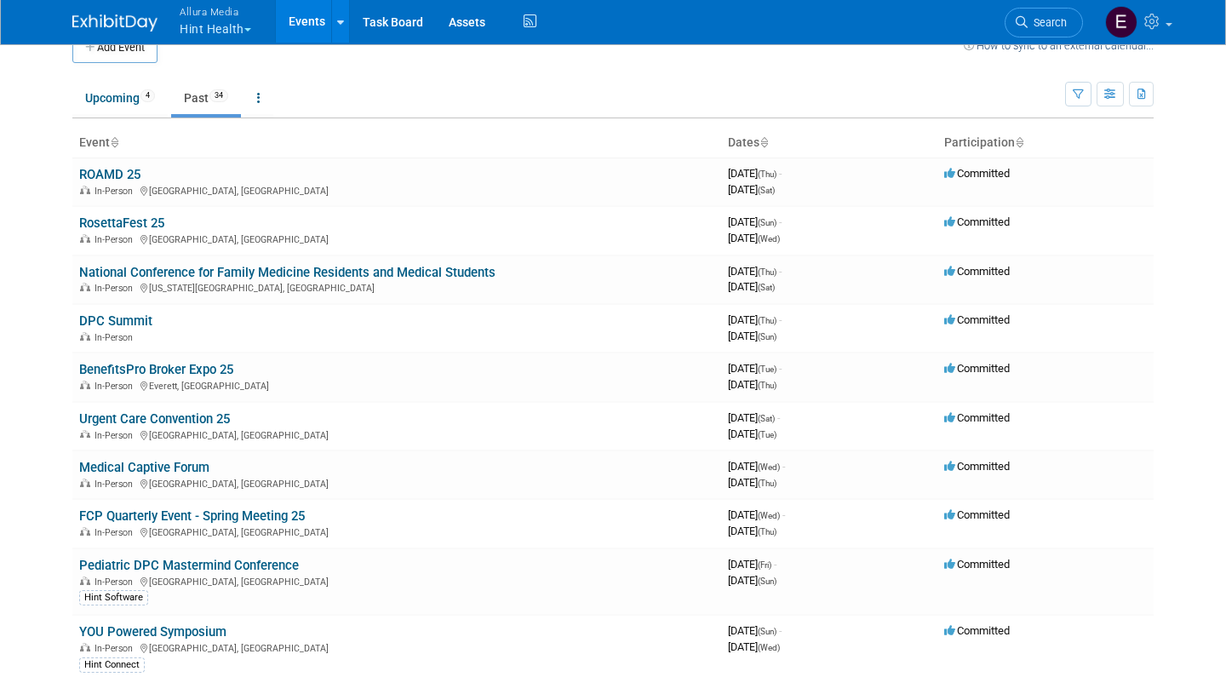
scroll to position [31, 0]
